Goal: Communication & Community: Share content

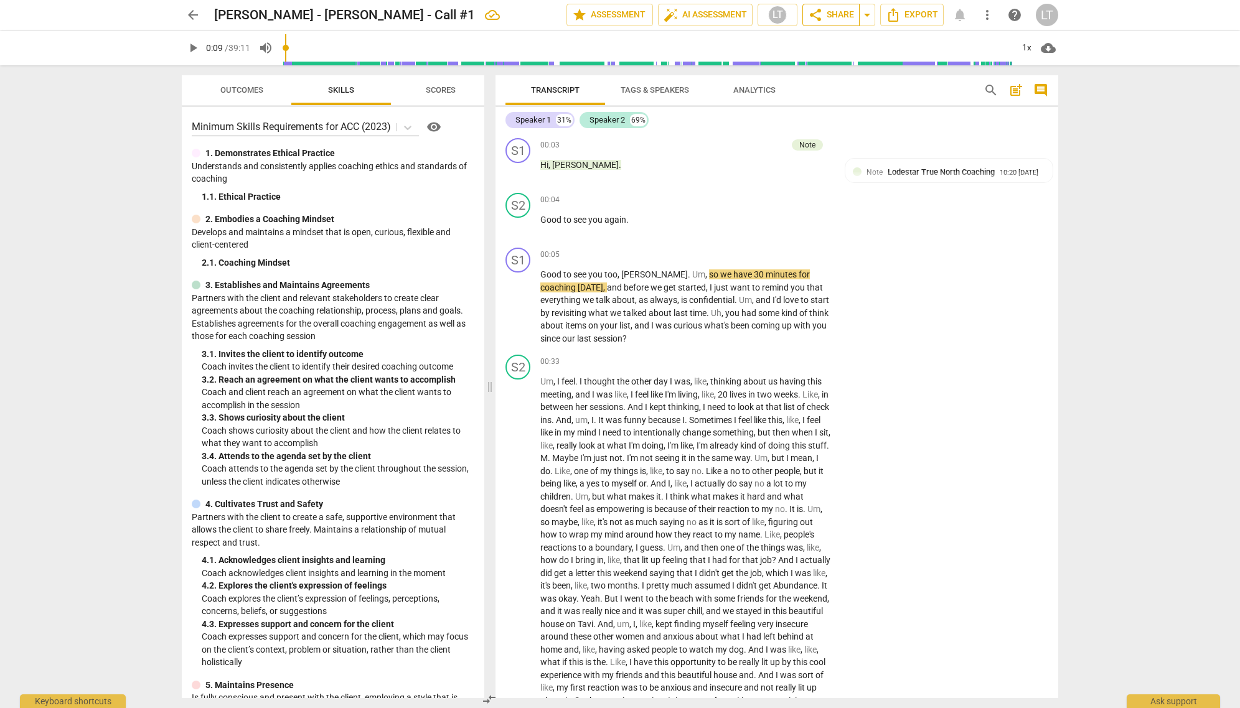
click at [836, 17] on span "share Share" at bounding box center [831, 14] width 46 height 15
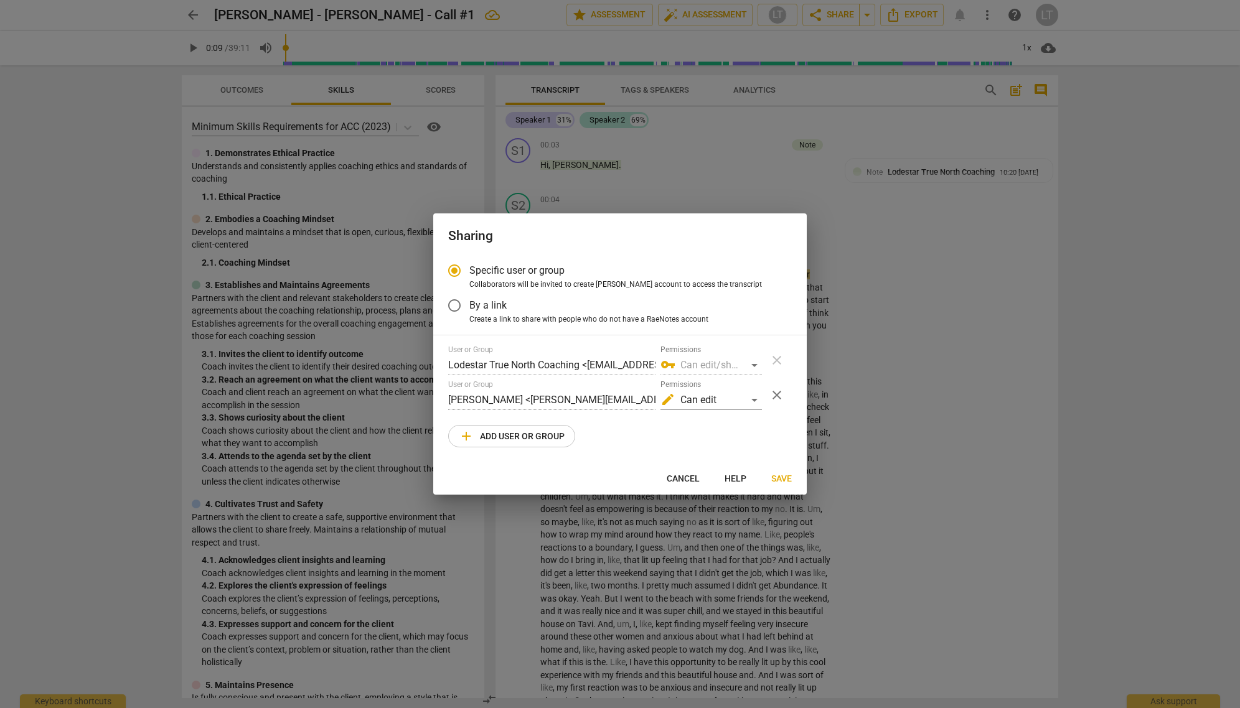
click at [548, 435] on span "add Add user or group" at bounding box center [512, 436] width 106 height 15
radio input "false"
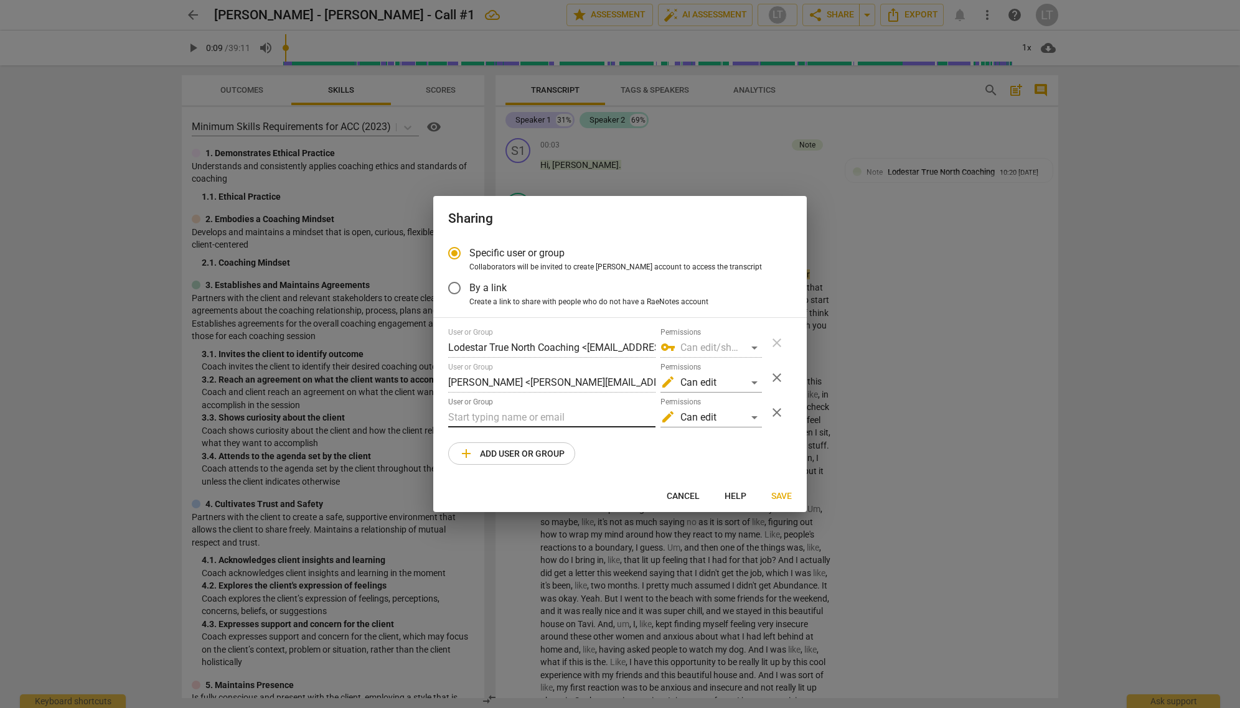
click at [523, 418] on input "text" at bounding box center [551, 418] width 207 height 20
click at [479, 416] on input "[PERSON_NAME]" at bounding box center [551, 418] width 207 height 20
paste input "[PERSON_NAME]"
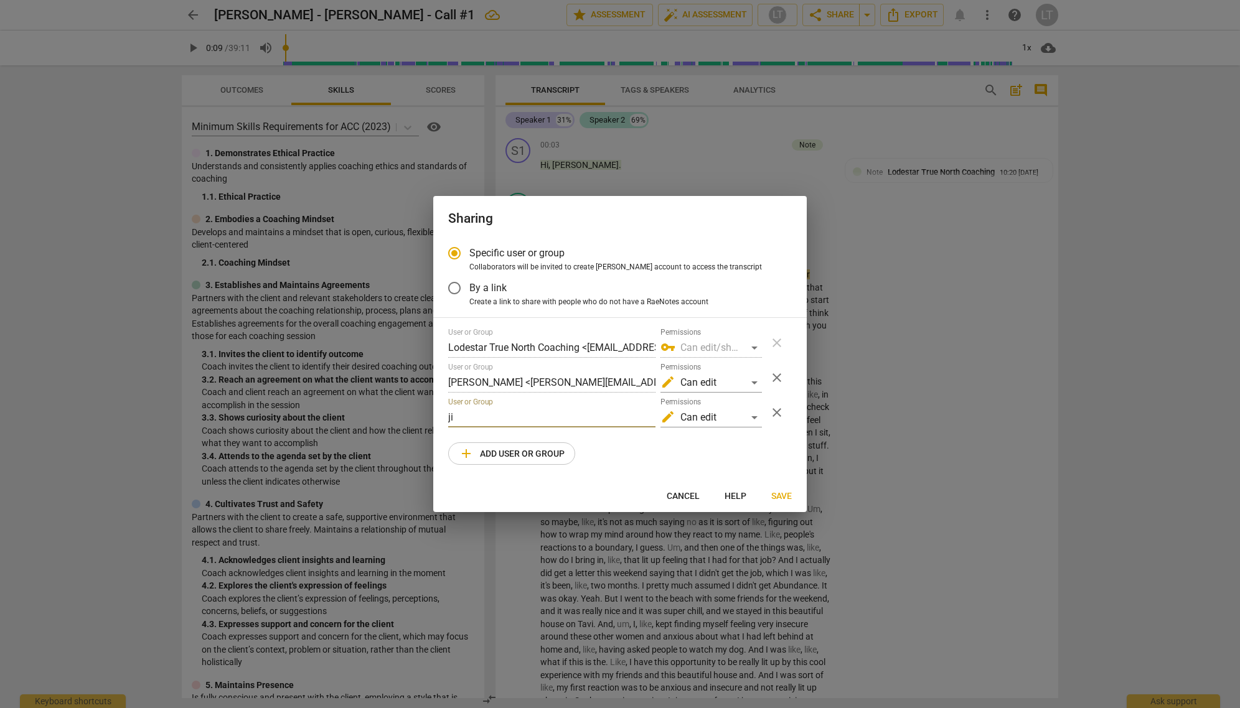
type input "j"
click at [486, 417] on input "text" at bounding box center [551, 418] width 207 height 20
paste input "[PERSON_NAME][EMAIL_ADDRESS][DOMAIN_NAME]"
type input "[PERSON_NAME][EMAIL_ADDRESS][DOMAIN_NAME]"
click at [756, 418] on div "edit Can edit" at bounding box center [710, 418] width 101 height 20
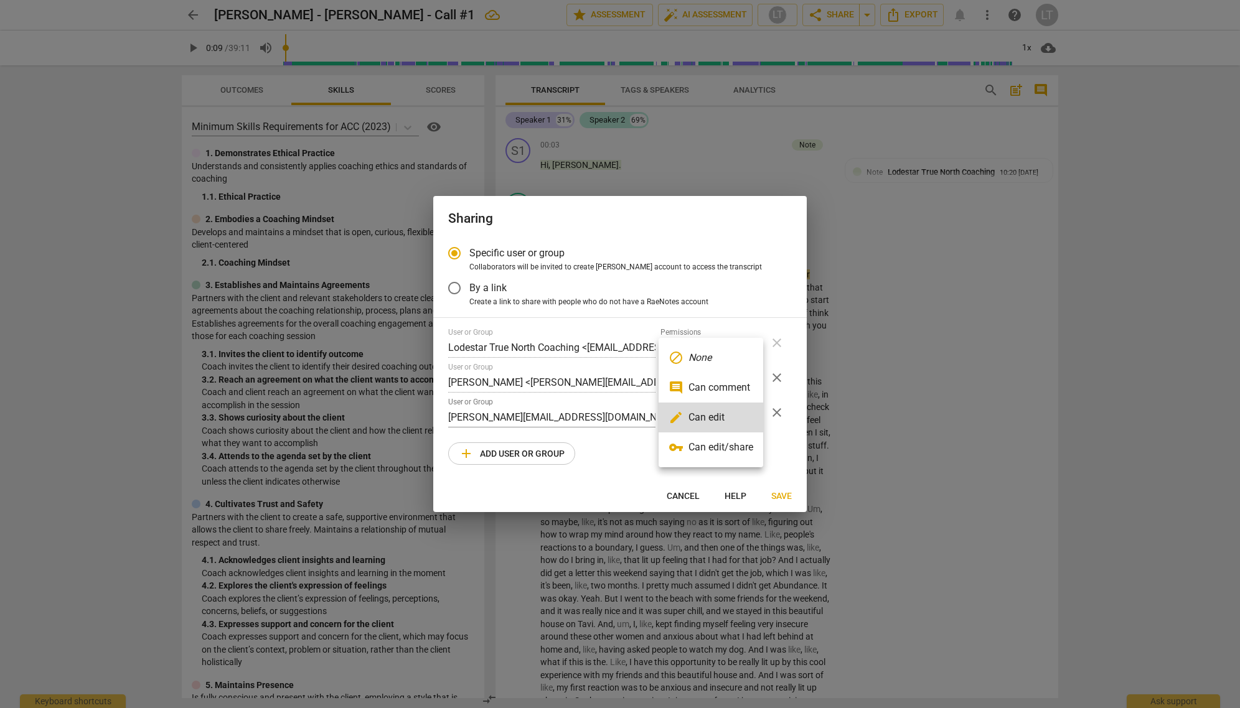
click at [741, 393] on li "comment Can comment" at bounding box center [710, 388] width 105 height 30
click at [784, 500] on span "Save" at bounding box center [781, 496] width 21 height 12
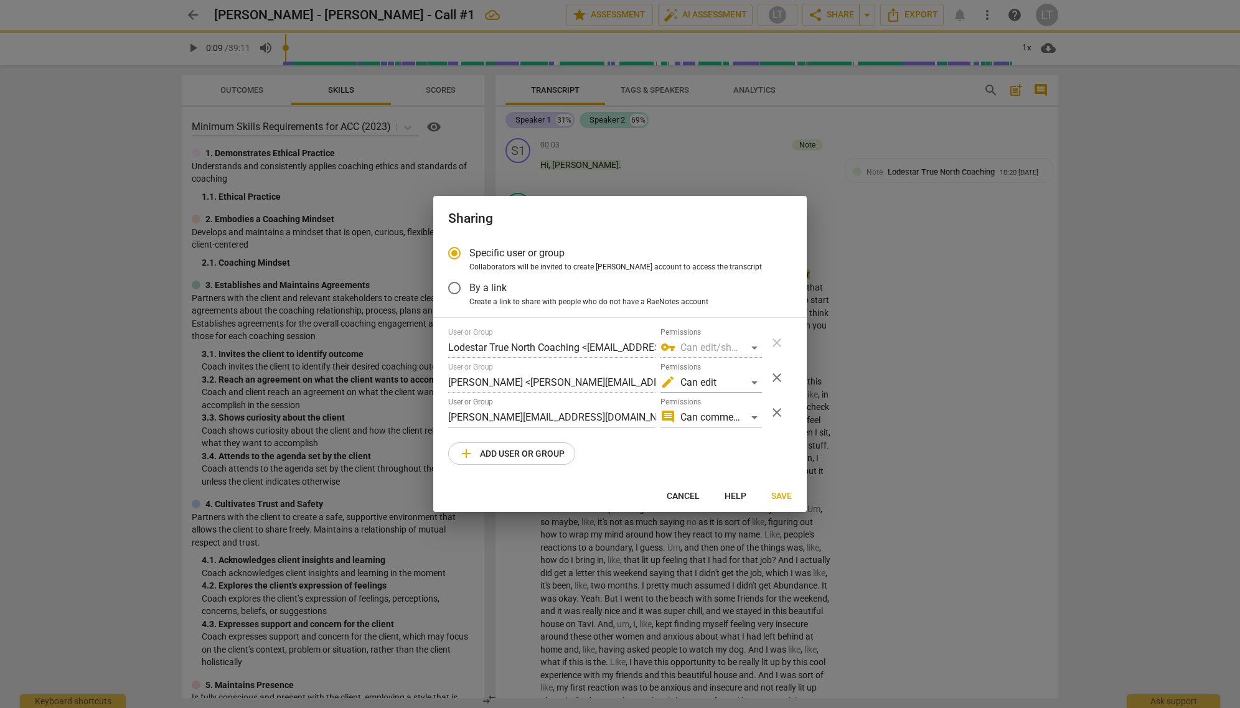
radio input "false"
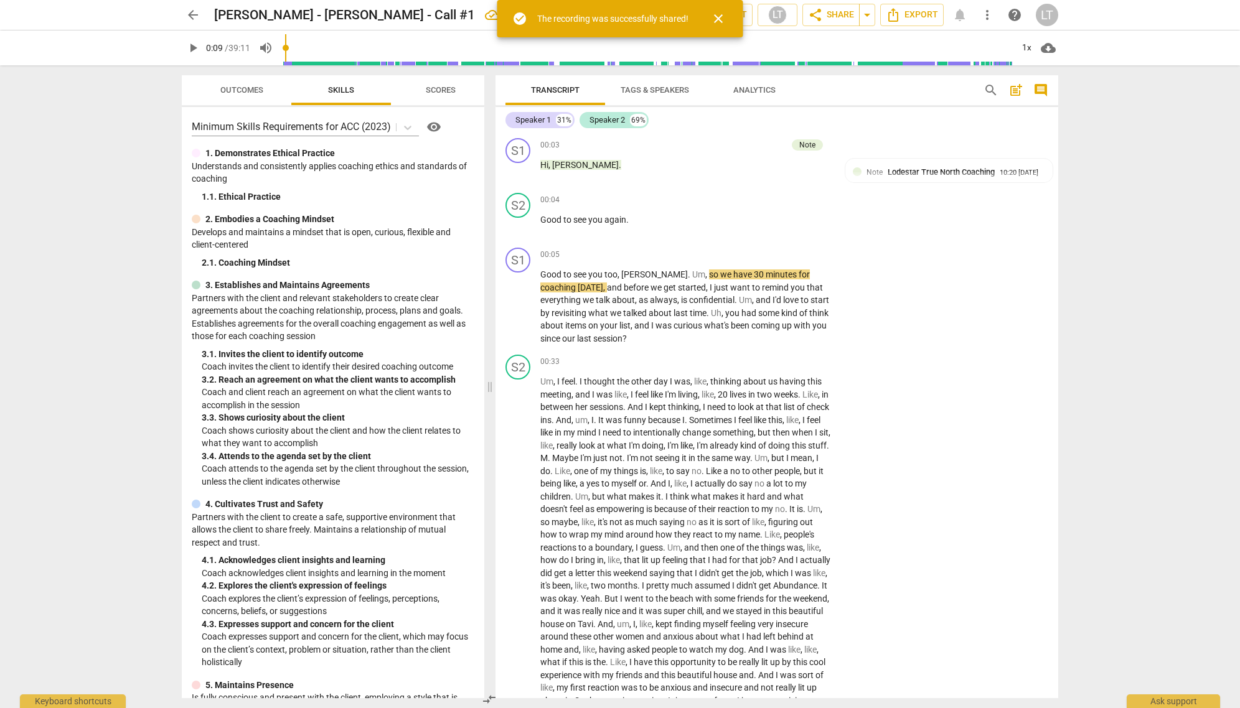
type input "9"
